Goal: Find specific page/section: Find specific page/section

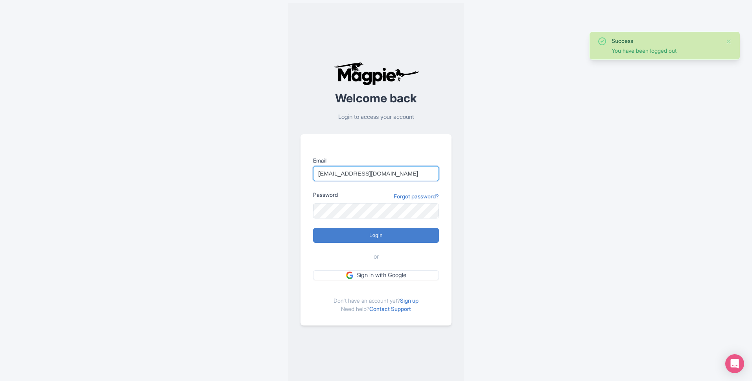
click at [350, 175] on input "info@tomis.tech" at bounding box center [376, 173] width 126 height 15
type input "ppc@tourppc.com"
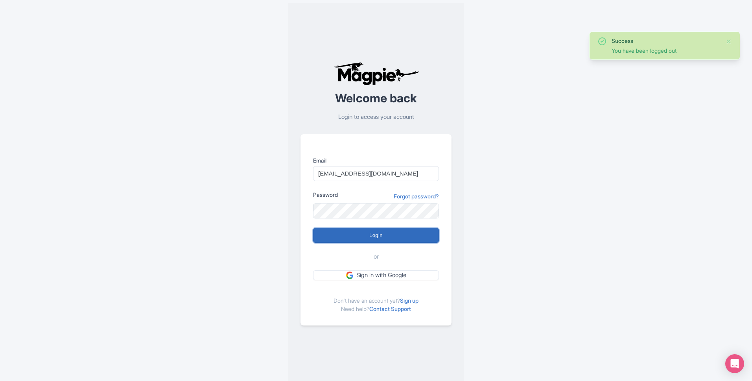
click at [350, 233] on input "Login" at bounding box center [376, 235] width 126 height 15
type input "Logging in..."
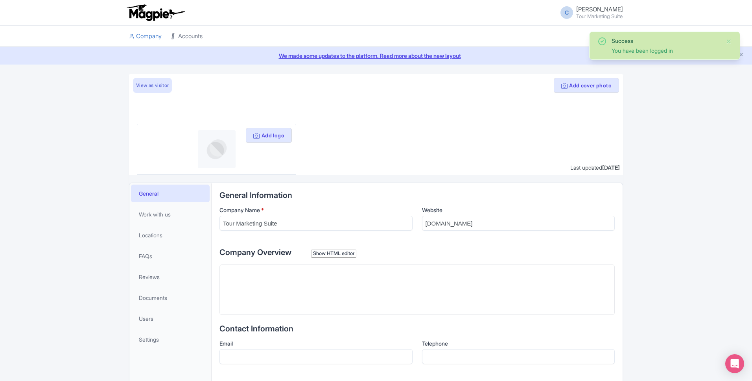
click at [185, 41] on link "Accounts" at bounding box center [186, 37] width 31 height 22
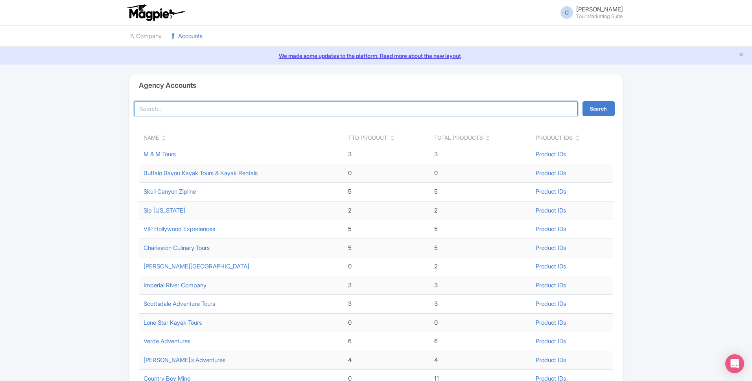
click at [196, 110] on input "search" at bounding box center [356, 108] width 444 height 15
type input "vip"
click at [583, 101] on button "Search" at bounding box center [599, 108] width 32 height 15
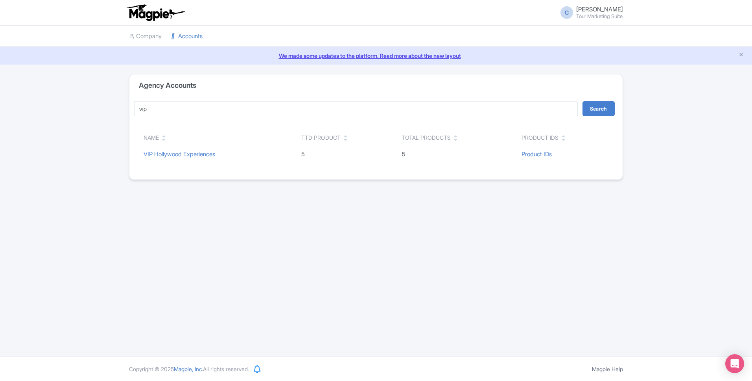
click at [181, 160] on td "VIP Hollywood Experiences" at bounding box center [218, 154] width 158 height 18
click at [183, 155] on link "VIP Hollywood Experiences" at bounding box center [180, 153] width 72 height 7
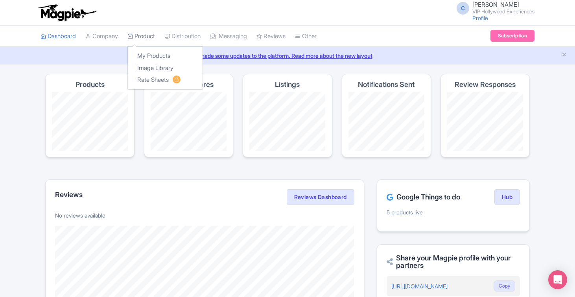
click at [139, 38] on link "Product" at bounding box center [142, 37] width 28 height 22
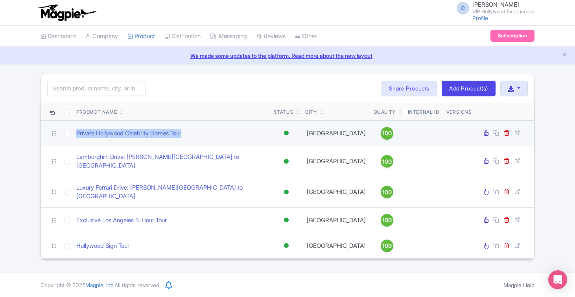
drag, startPoint x: 206, startPoint y: 135, endPoint x: 74, endPoint y: 133, distance: 131.9
click at [74, 133] on td "Private Hollywood Celebrity Homes Tour" at bounding box center [172, 133] width 198 height 26
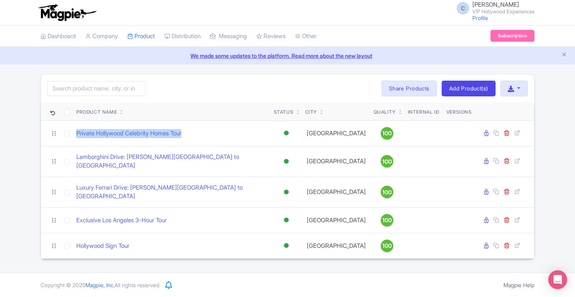
copy link "Private Hollywood Celebrity Homes Tour"
